Goal: Information Seeking & Learning: Learn about a topic

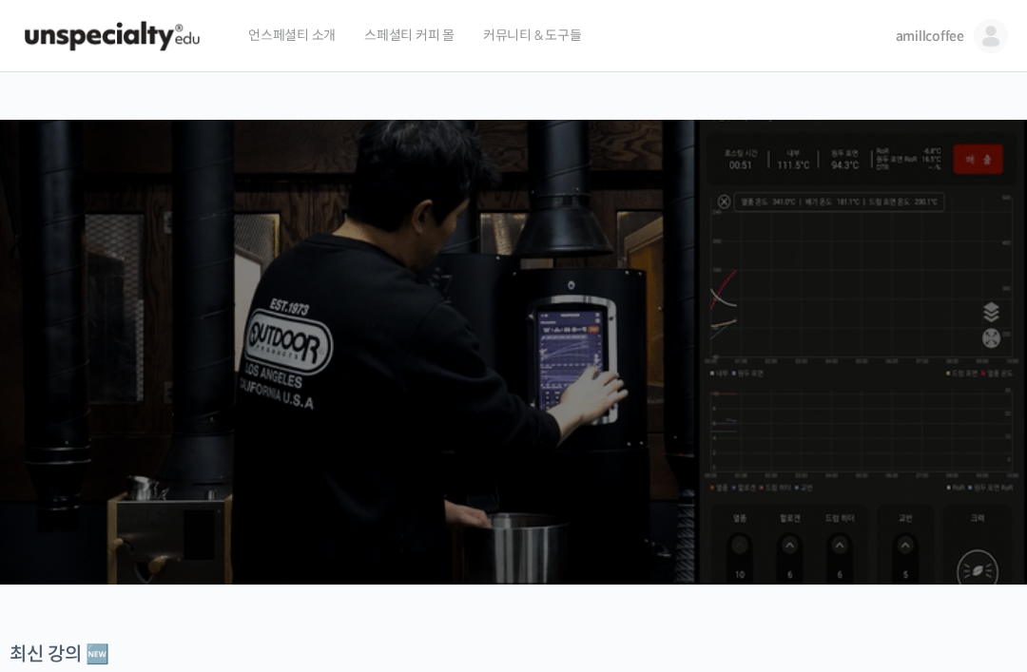
click at [932, 49] on link "amillcoffee" at bounding box center [952, 36] width 112 height 72
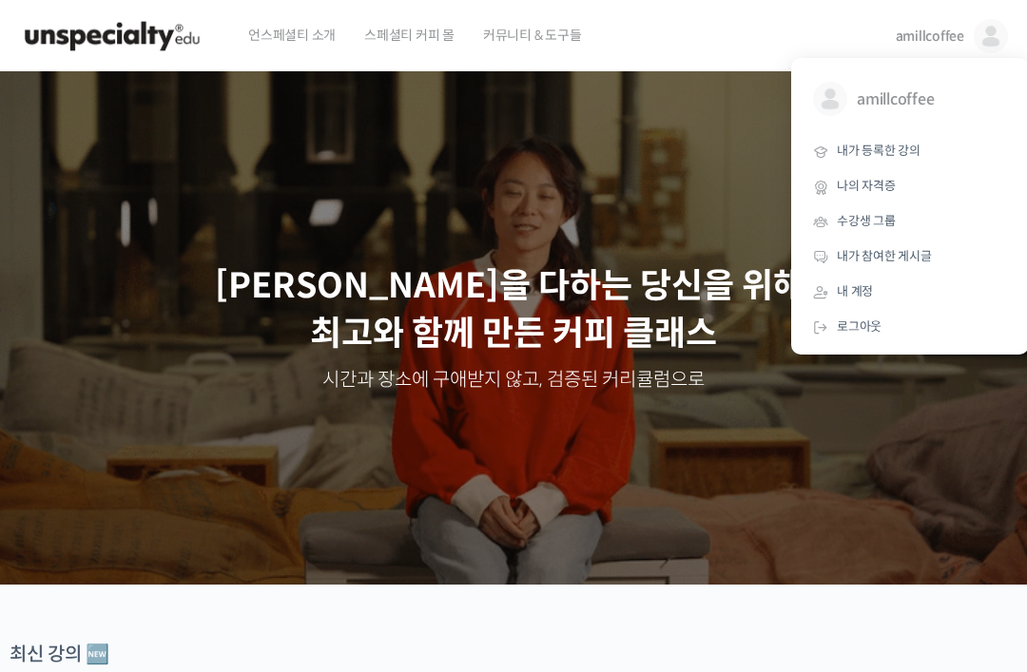
click at [903, 145] on span "내가 등록한 강의" at bounding box center [879, 151] width 84 height 16
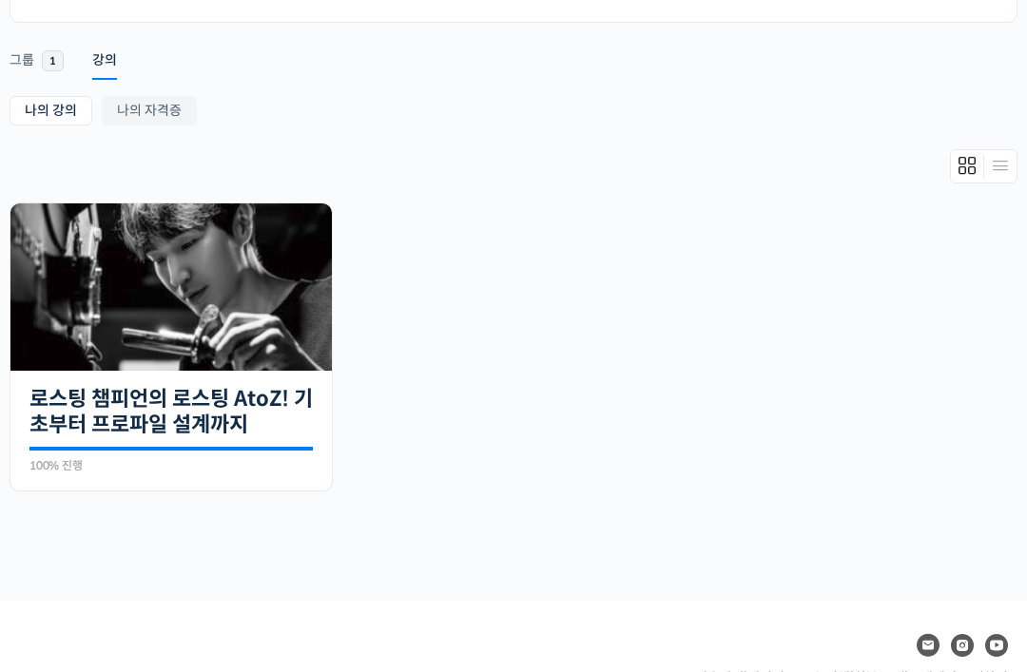
scroll to position [331, 0]
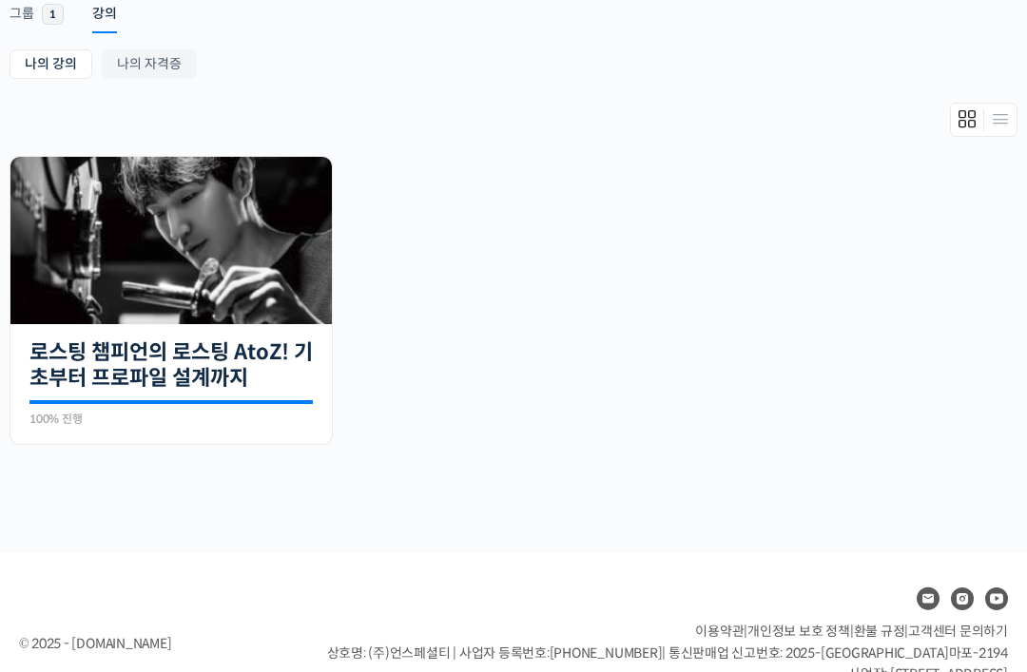
click at [254, 362] on link "로스팅 챔피언의 로스팅 AtoZ! 기초부터 프로파일 설계까지" at bounding box center [170, 365] width 283 height 52
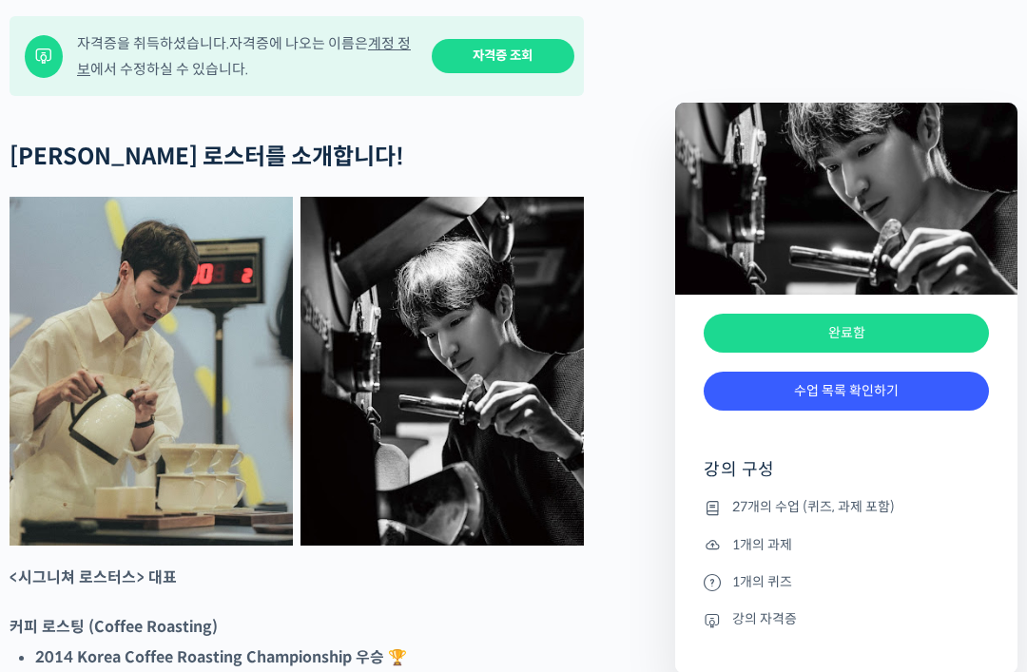
scroll to position [721, 0]
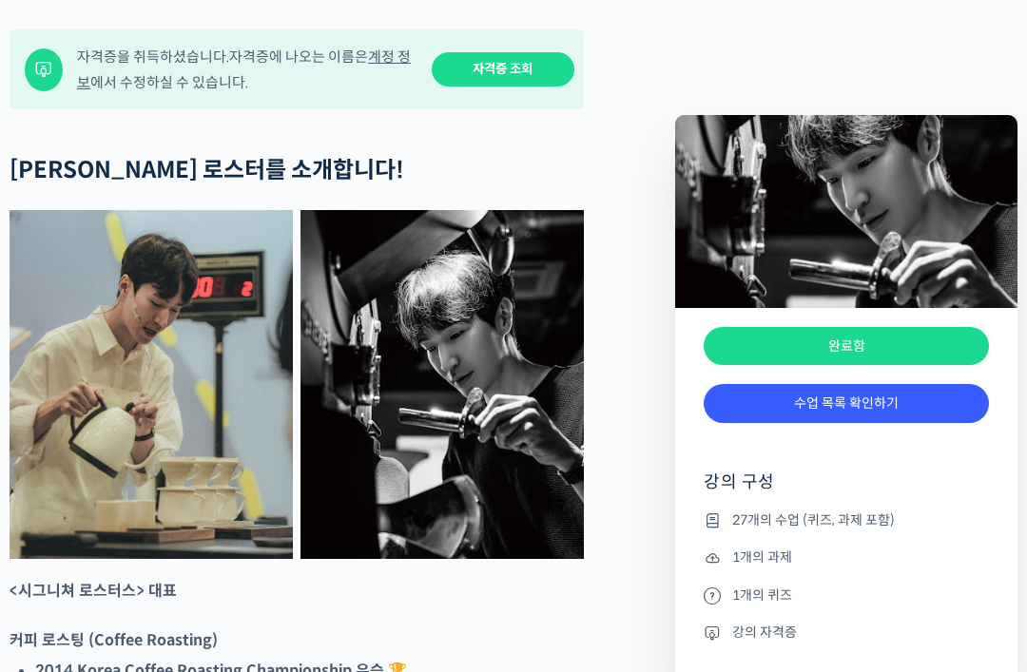
click at [863, 401] on link "수업 목록 확인하기" at bounding box center [846, 403] width 285 height 39
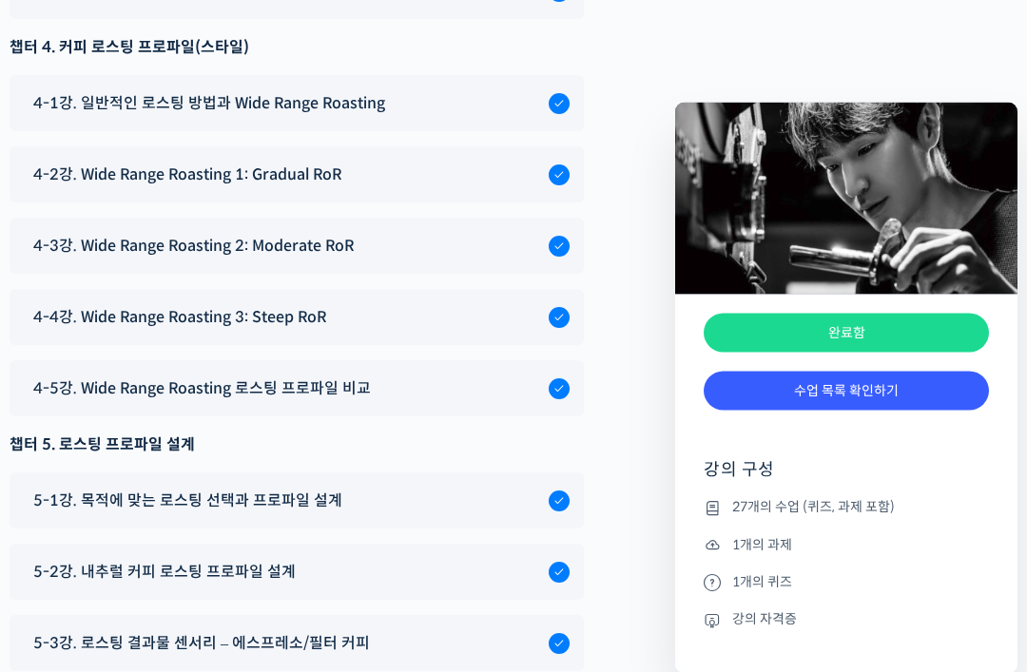
scroll to position [10735, 0]
click at [285, 559] on span "5-2강. 내추럴 커피 로스팅 프로파일 설계" at bounding box center [164, 572] width 262 height 26
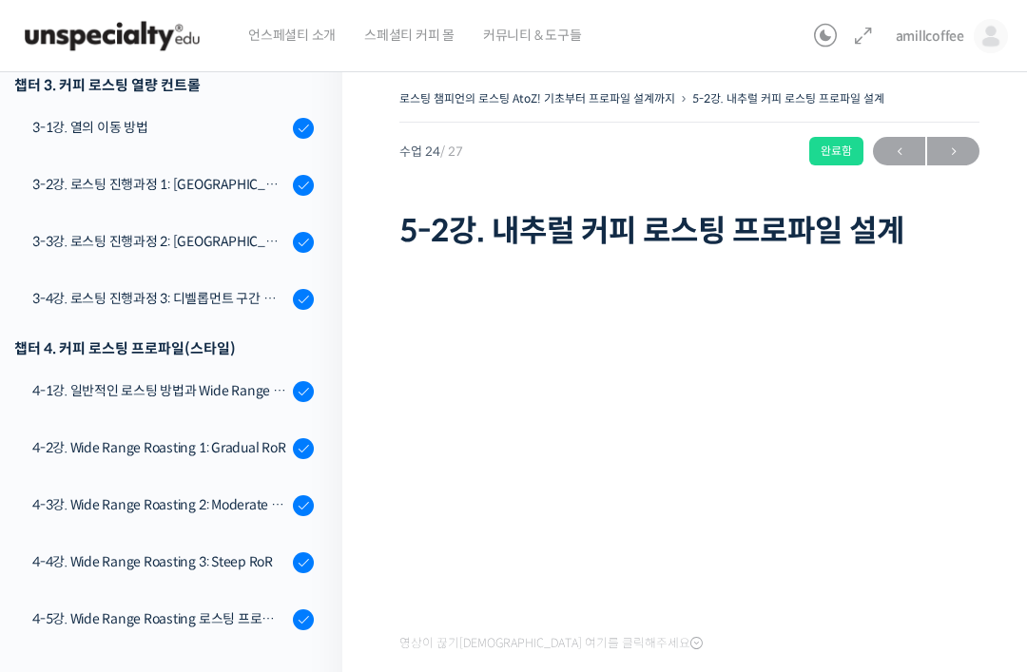
scroll to position [1057, 0]
